Goal: Task Accomplishment & Management: Use online tool/utility

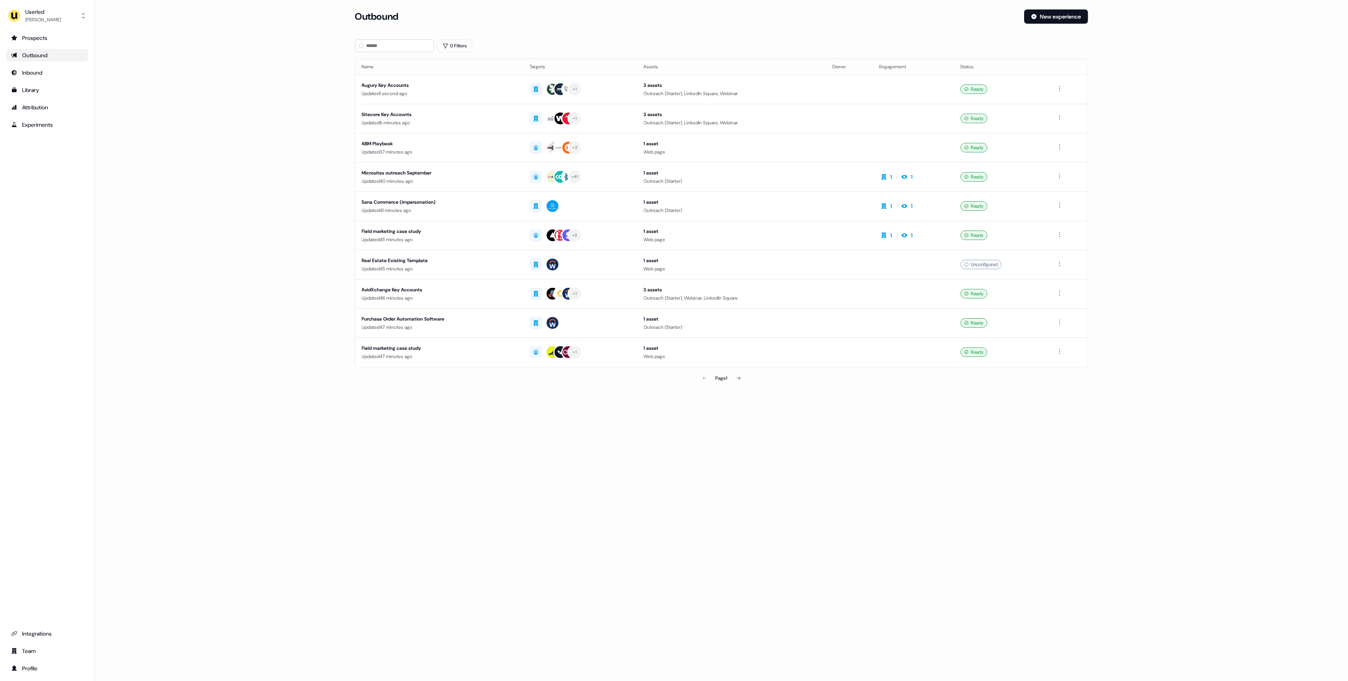
click at [188, 107] on main "Loading... Outbound New experience 0 Filters Name Targets Assets Owner Engageme…" at bounding box center [721, 208] width 1253 height 399
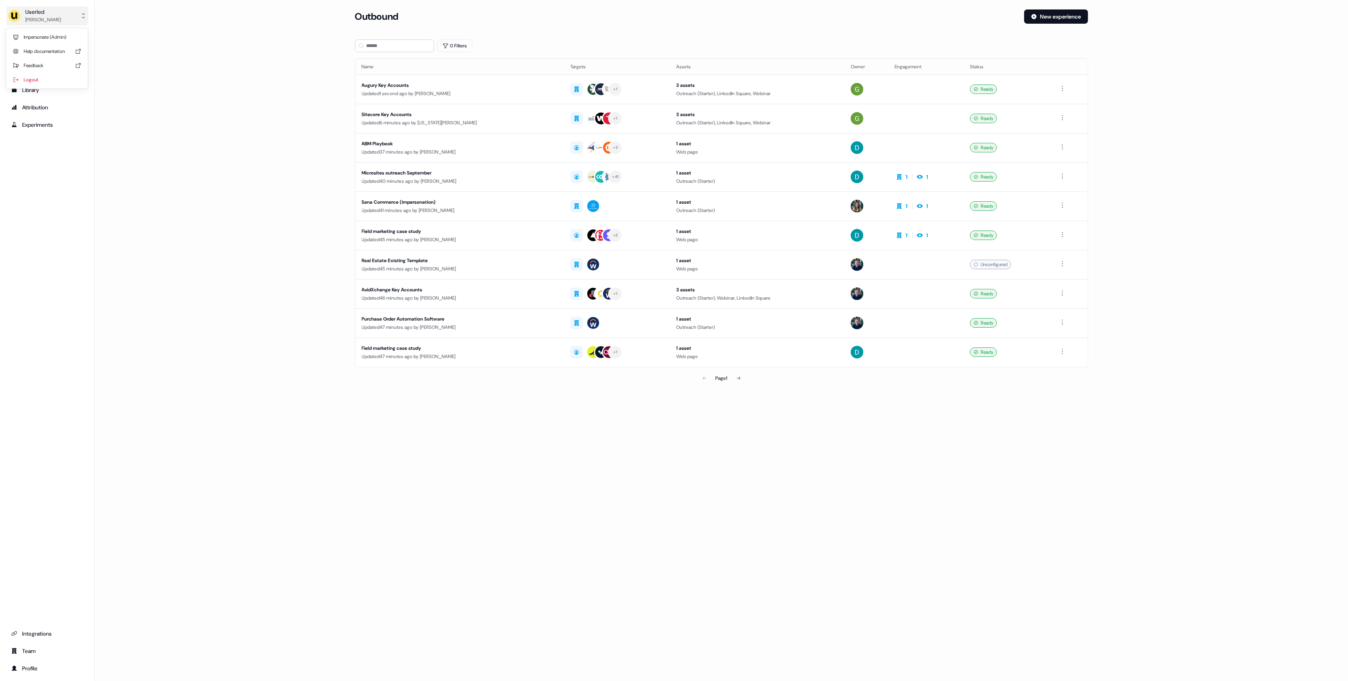
click at [45, 8] on div "Userled" at bounding box center [43, 12] width 36 height 8
click at [34, 38] on div "Impersonate (Admin)" at bounding box center [46, 37] width 75 height 14
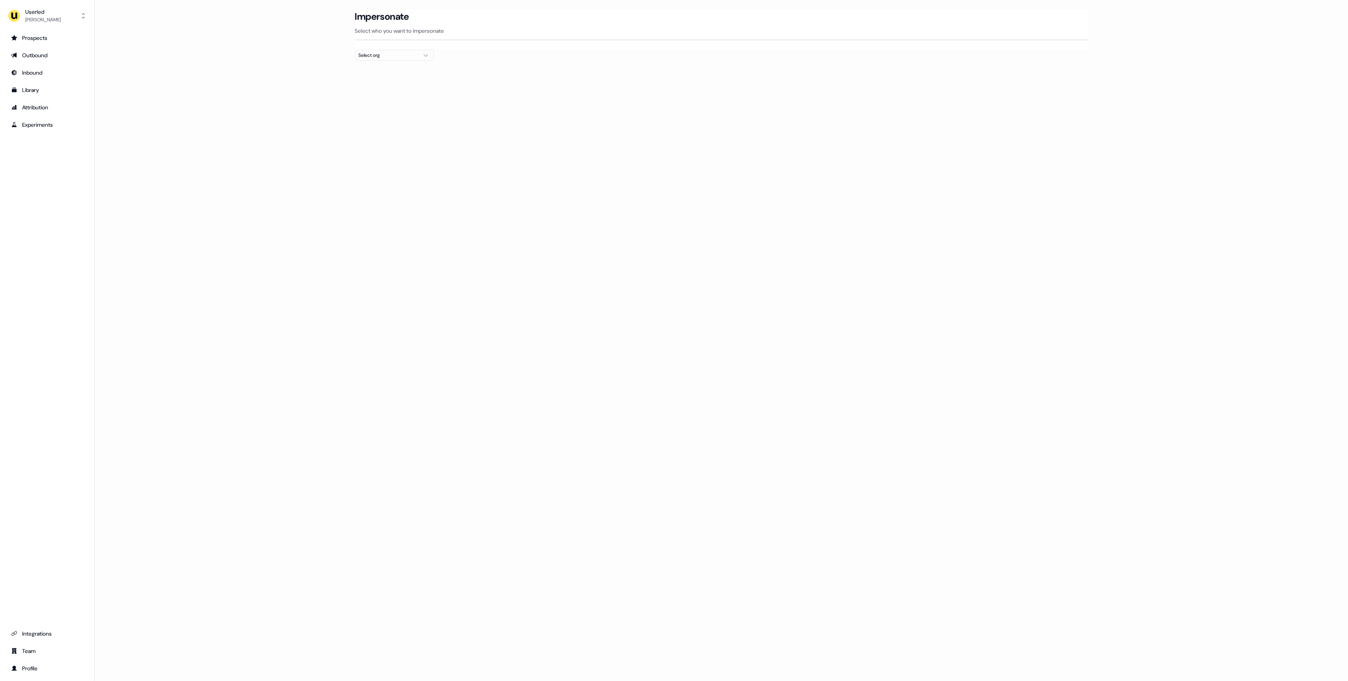
click at [380, 49] on div "Impersonate Select who you want to impersonate" at bounding box center [721, 29] width 733 height 40
click at [385, 53] on div "Select org" at bounding box center [388, 55] width 59 height 8
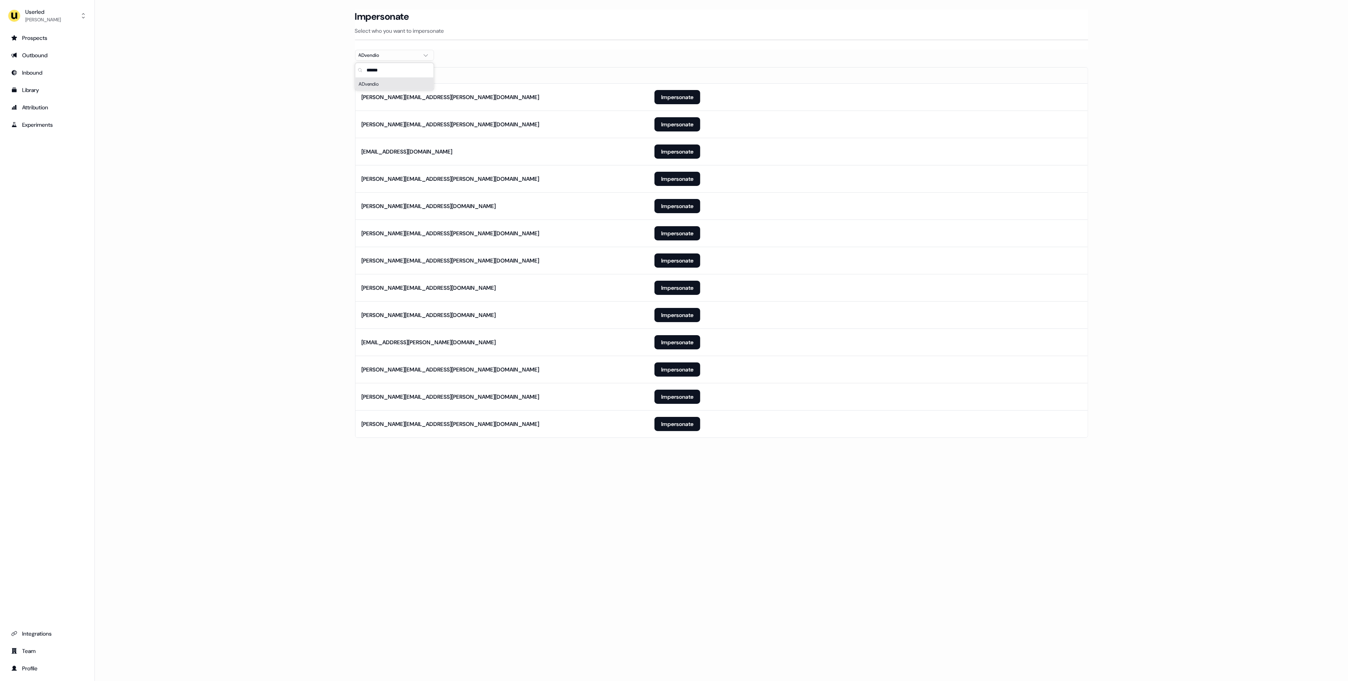
type input "******"
click at [351, 266] on section "Loading... Impersonate Select who you want to impersonate ADvendio Email [PERSO…" at bounding box center [721, 234] width 758 height 451
click at [287, 354] on main "Loading... Impersonate Select who you want to impersonate ADvendio Email [PERSO…" at bounding box center [721, 234] width 1253 height 451
click at [672, 422] on button "Impersonate" at bounding box center [678, 424] width 46 height 14
